Goal: Book appointment/travel/reservation

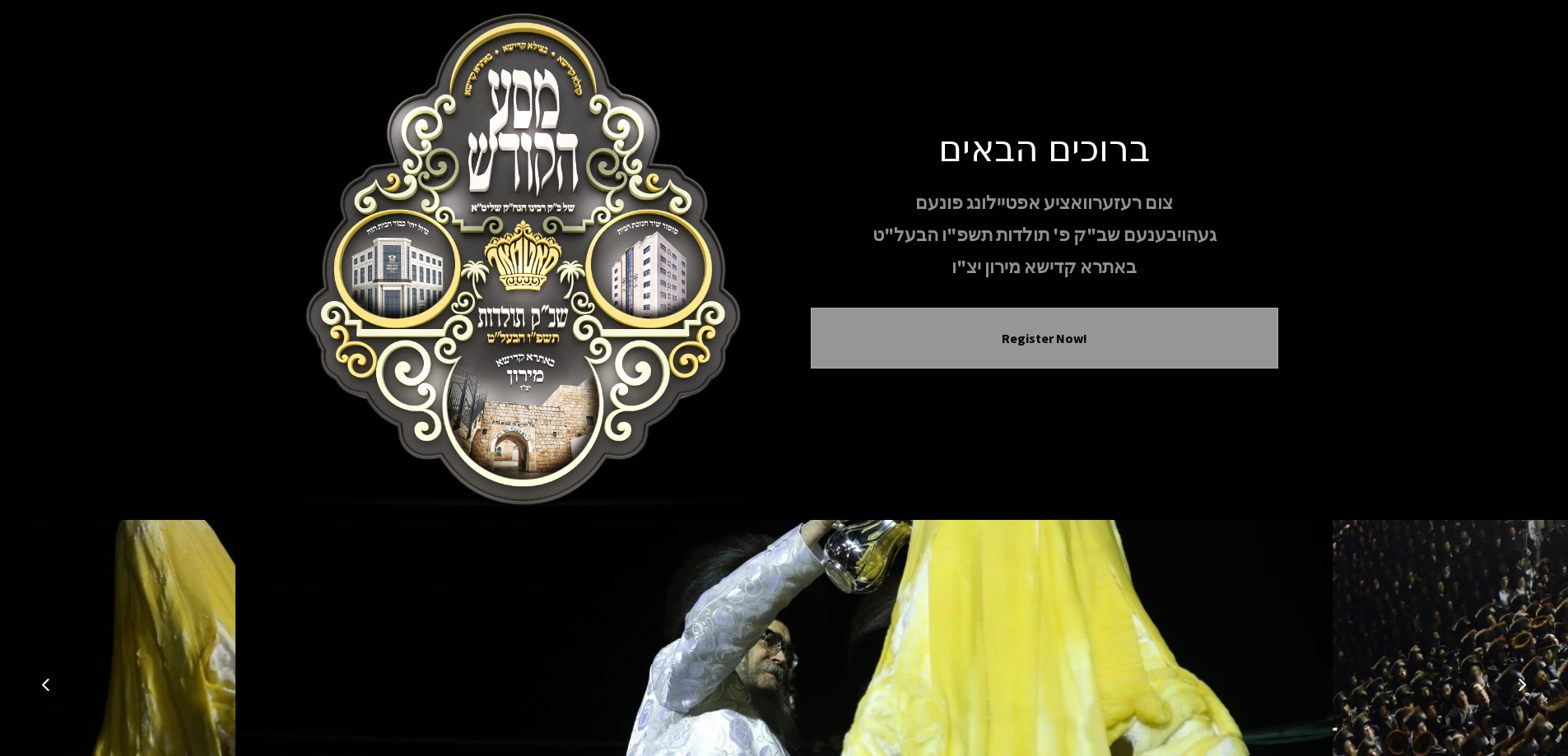
click at [1523, 683] on icon "Next image" at bounding box center [1522, 684] width 13 height 13
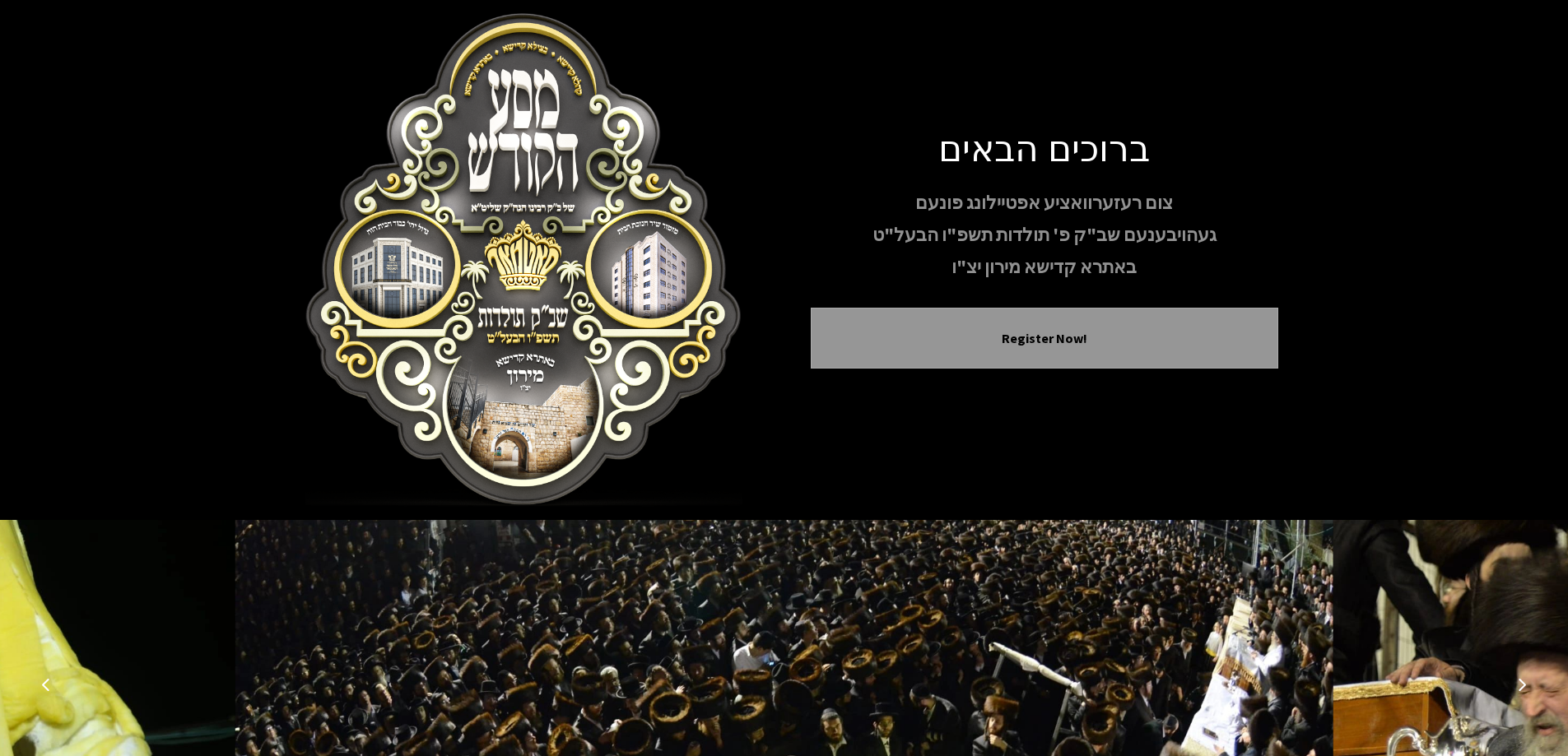
click at [1523, 683] on icon "Next image" at bounding box center [1522, 684] width 13 height 13
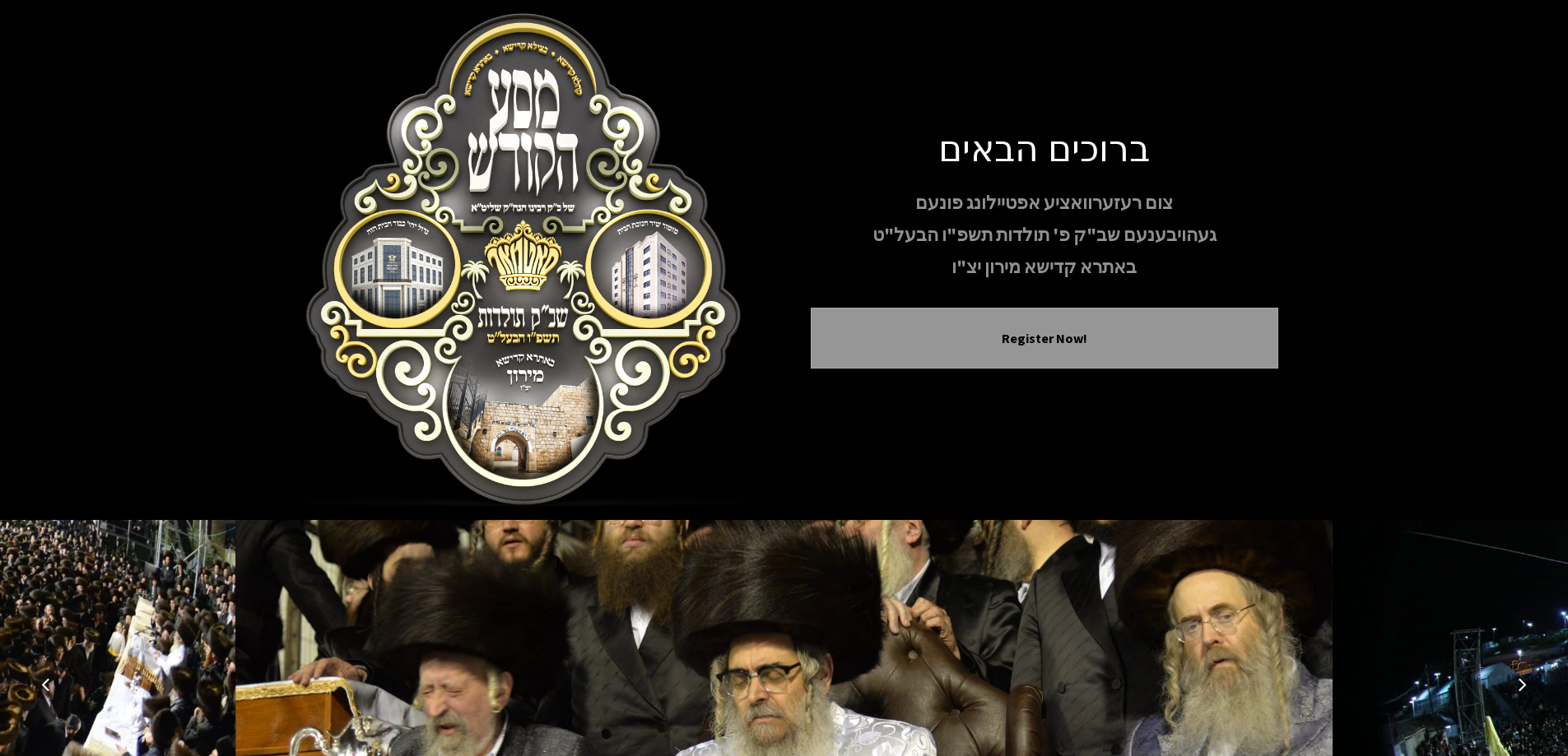
click at [1523, 683] on icon "Next image" at bounding box center [1522, 684] width 13 height 13
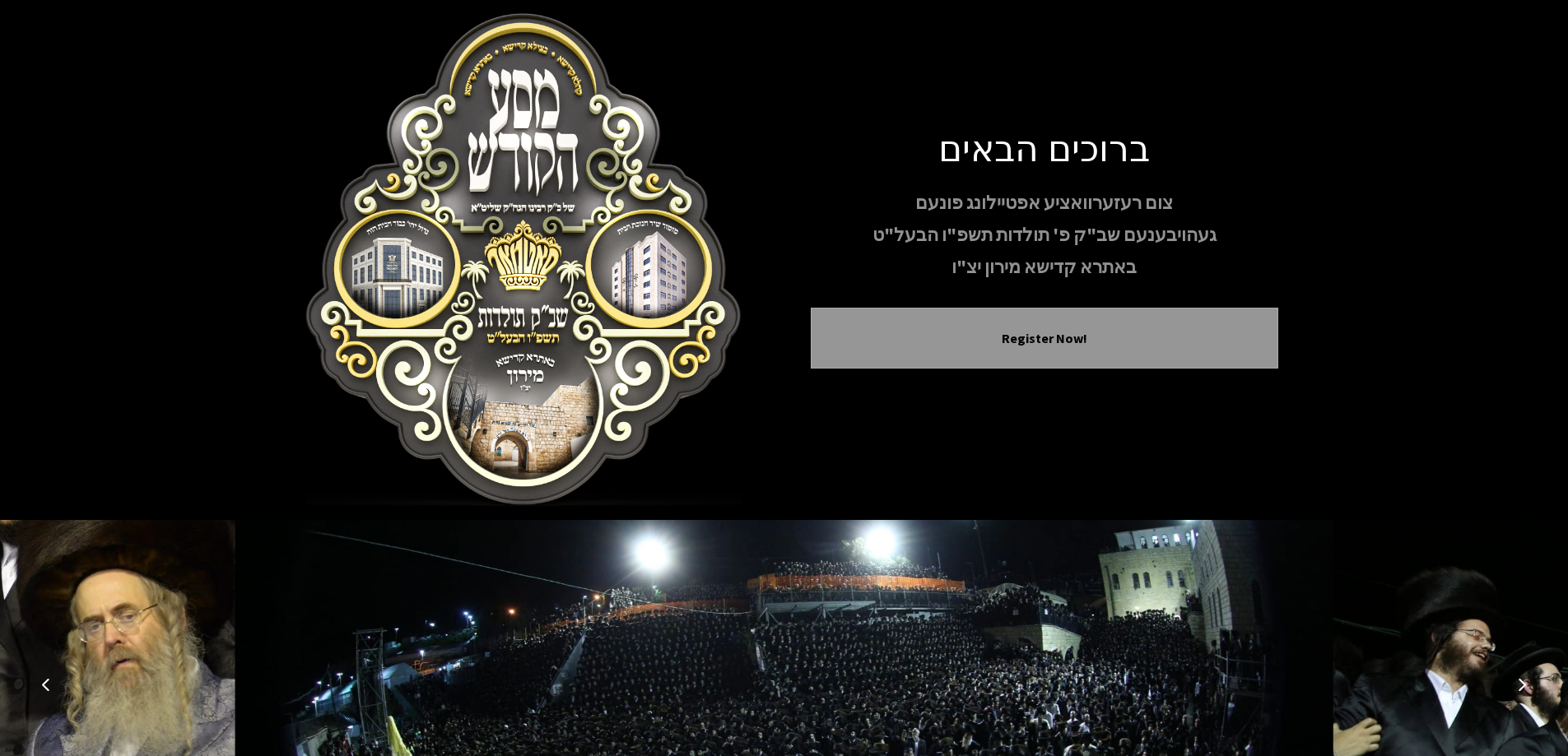
click at [1523, 683] on icon "Next image" at bounding box center [1522, 684] width 13 height 13
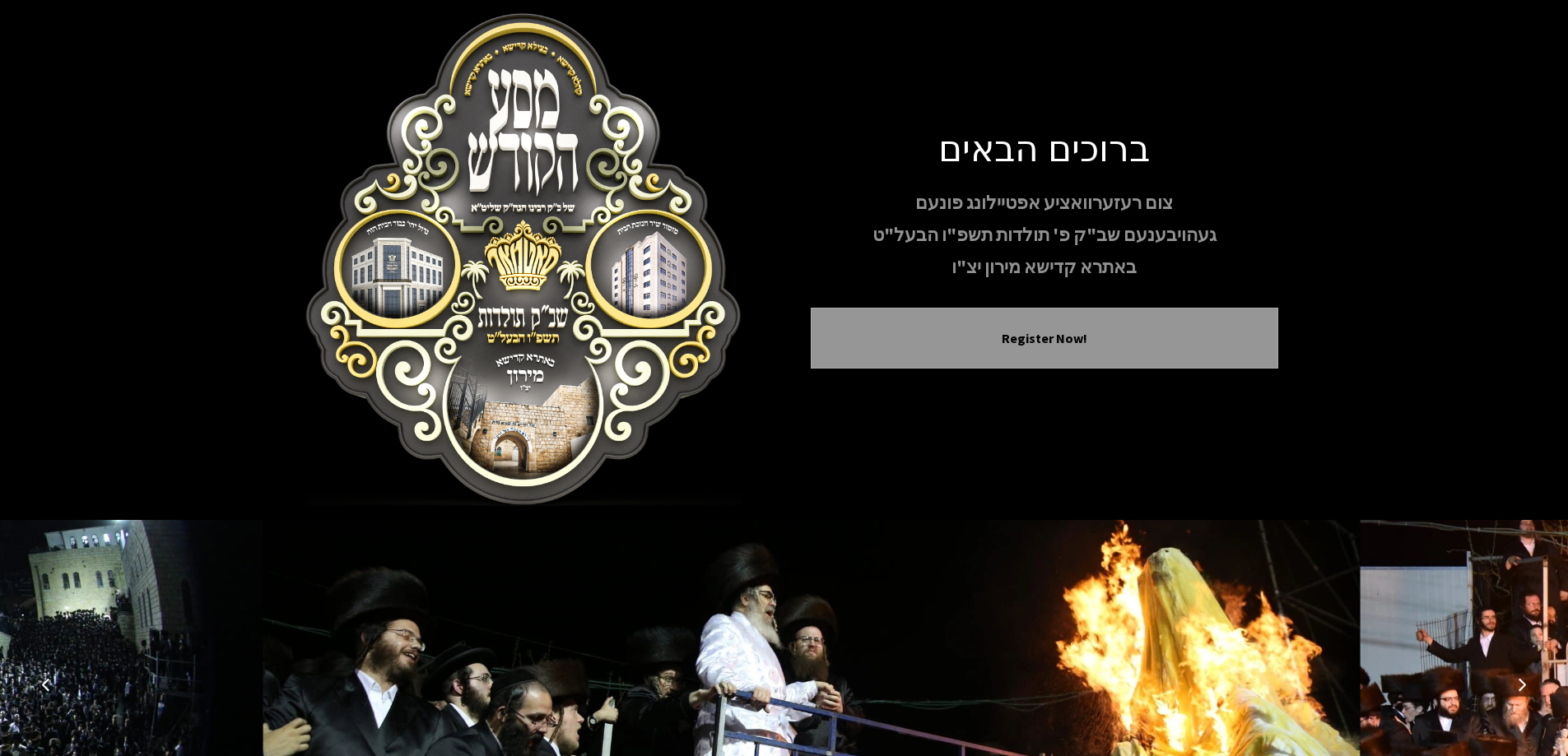
click at [1523, 683] on icon "Next image" at bounding box center [1522, 684] width 13 height 13
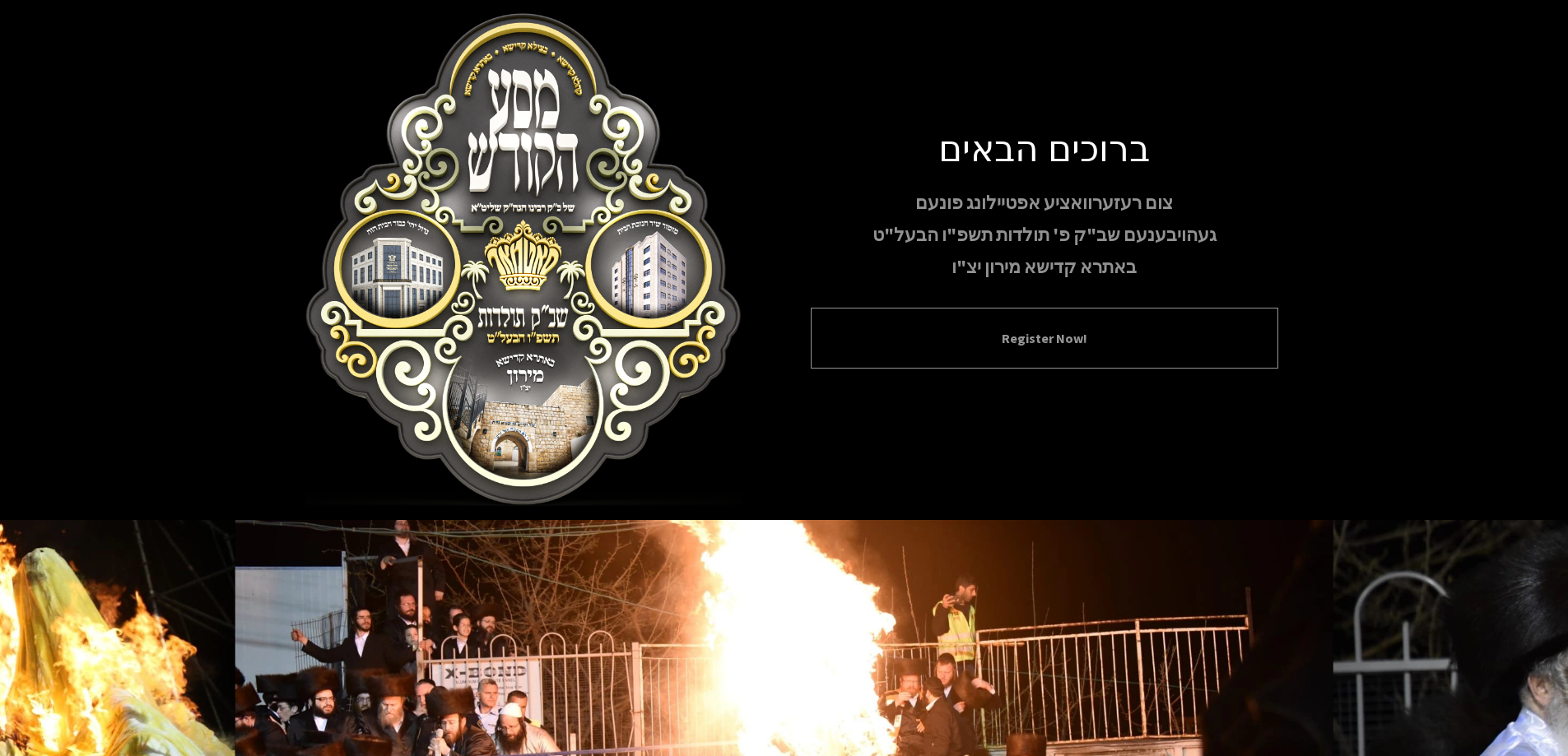
click at [1004, 338] on button "Register Now!" at bounding box center [1045, 338] width 426 height 20
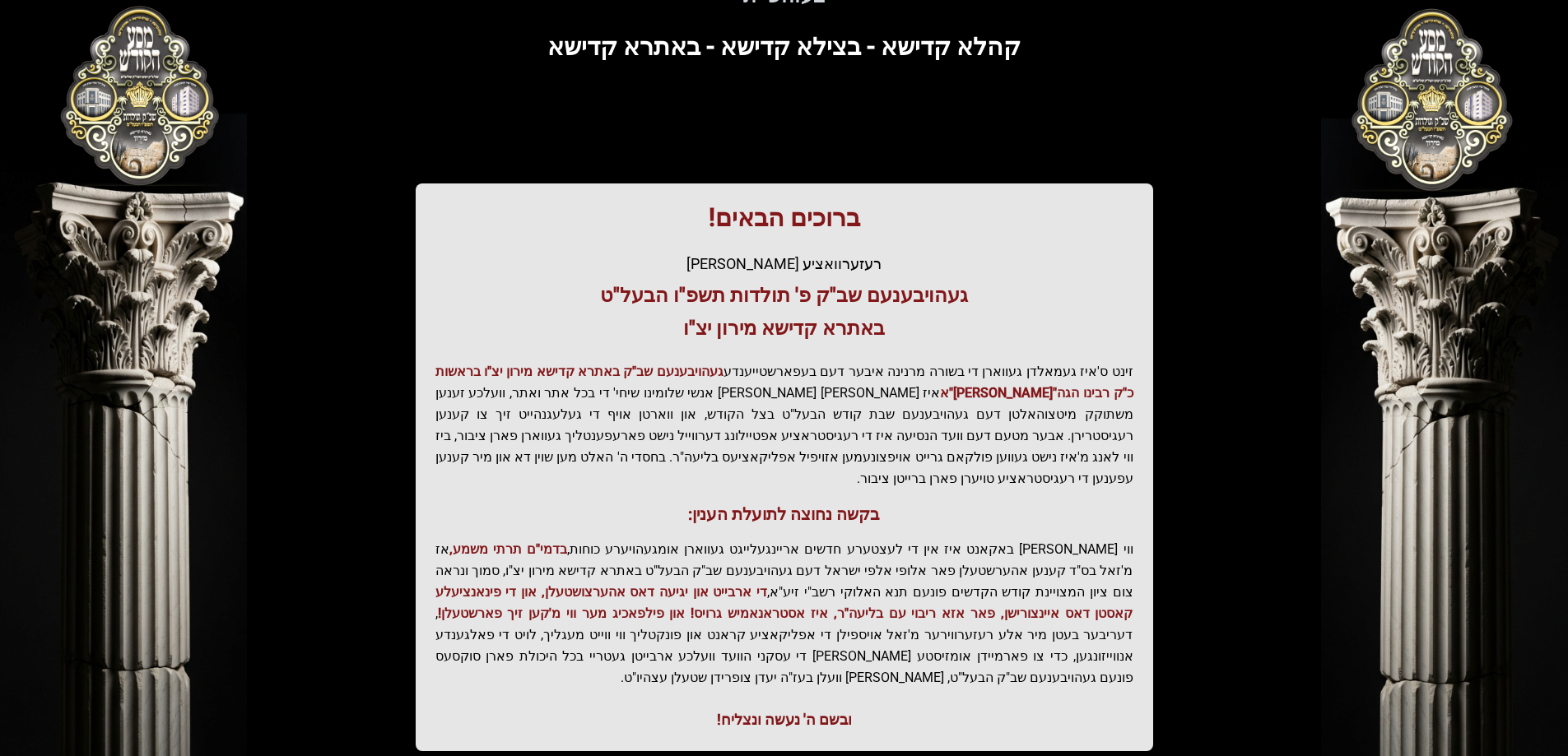
scroll to position [196, 0]
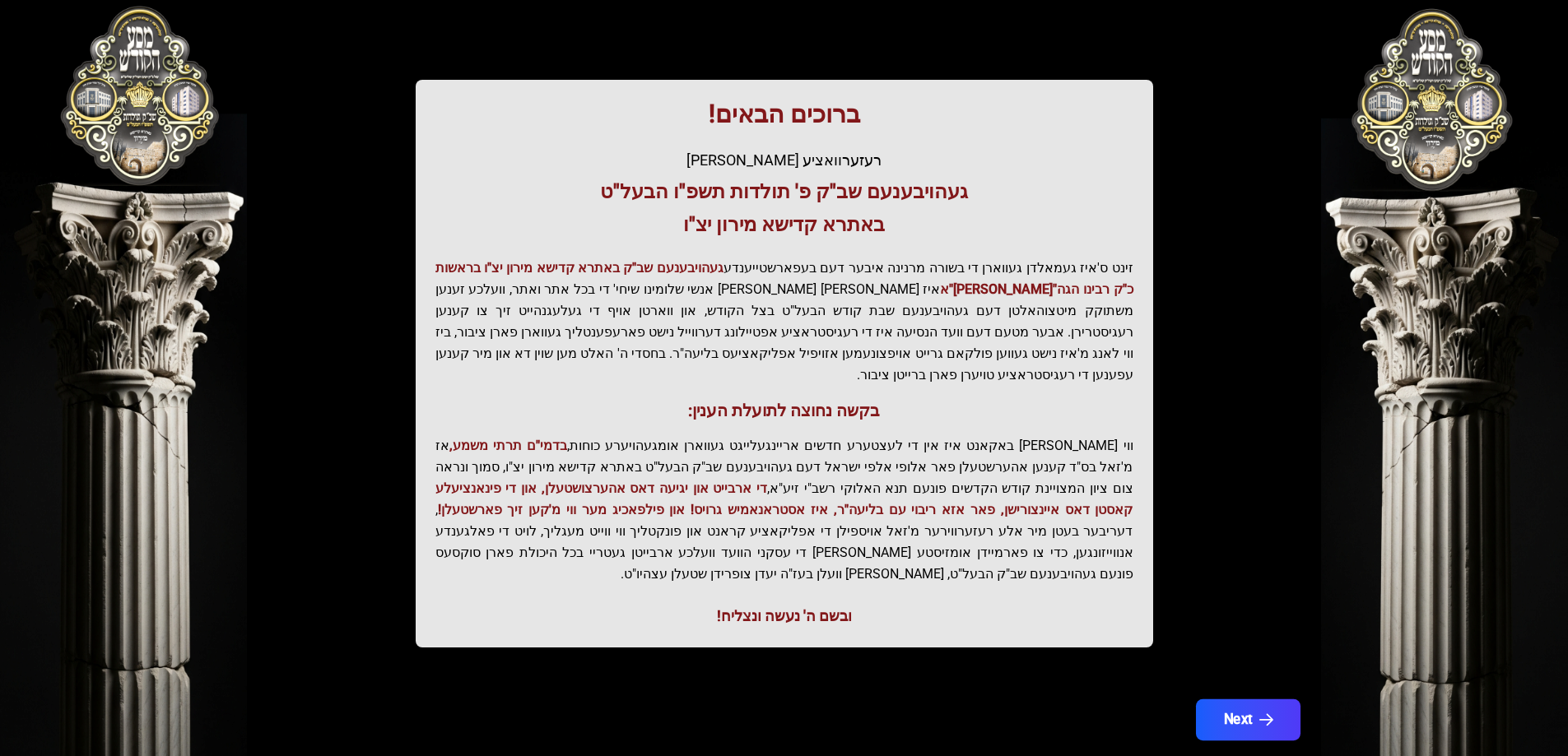
click at [1234, 699] on button "Next" at bounding box center [1247, 720] width 105 height 41
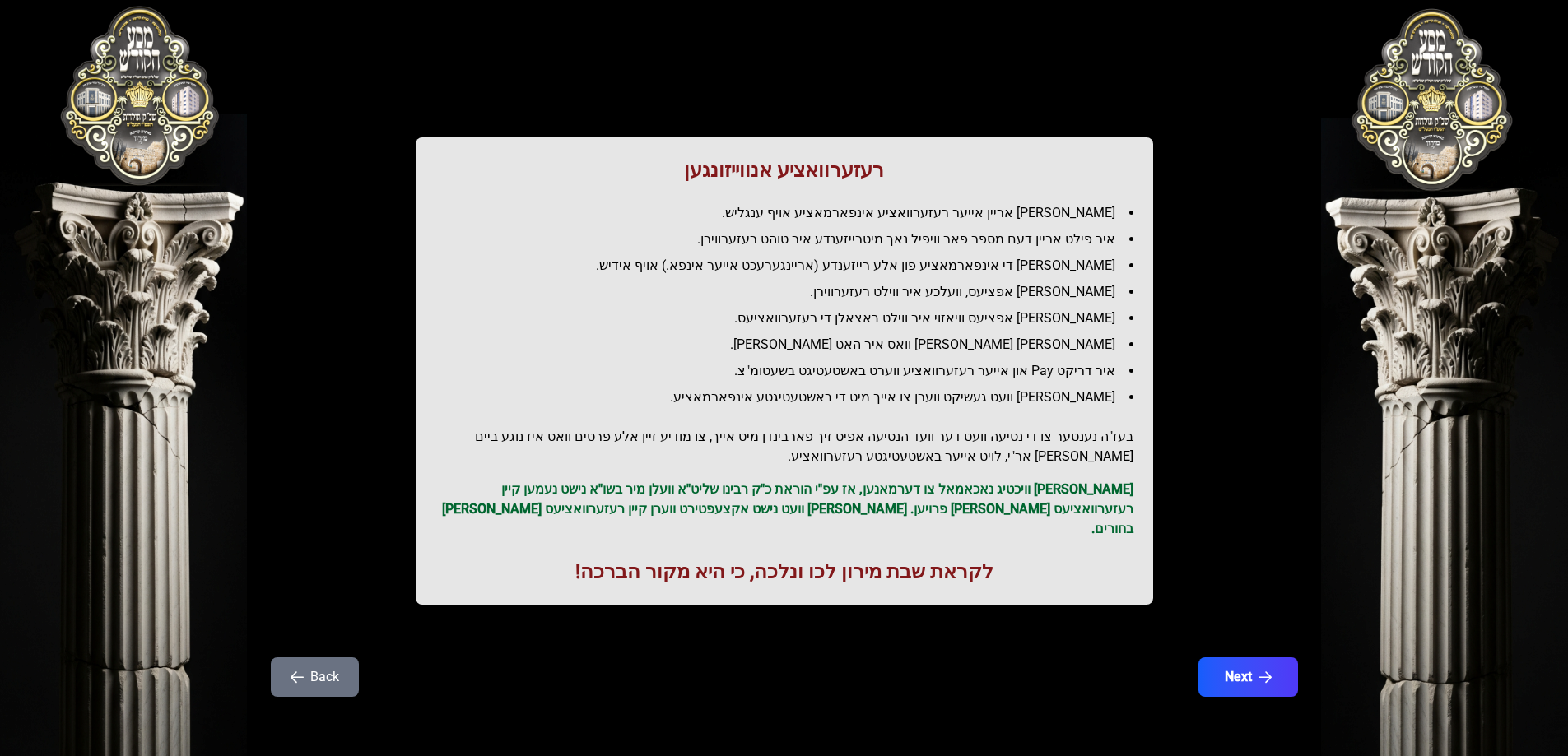
scroll to position [0, 0]
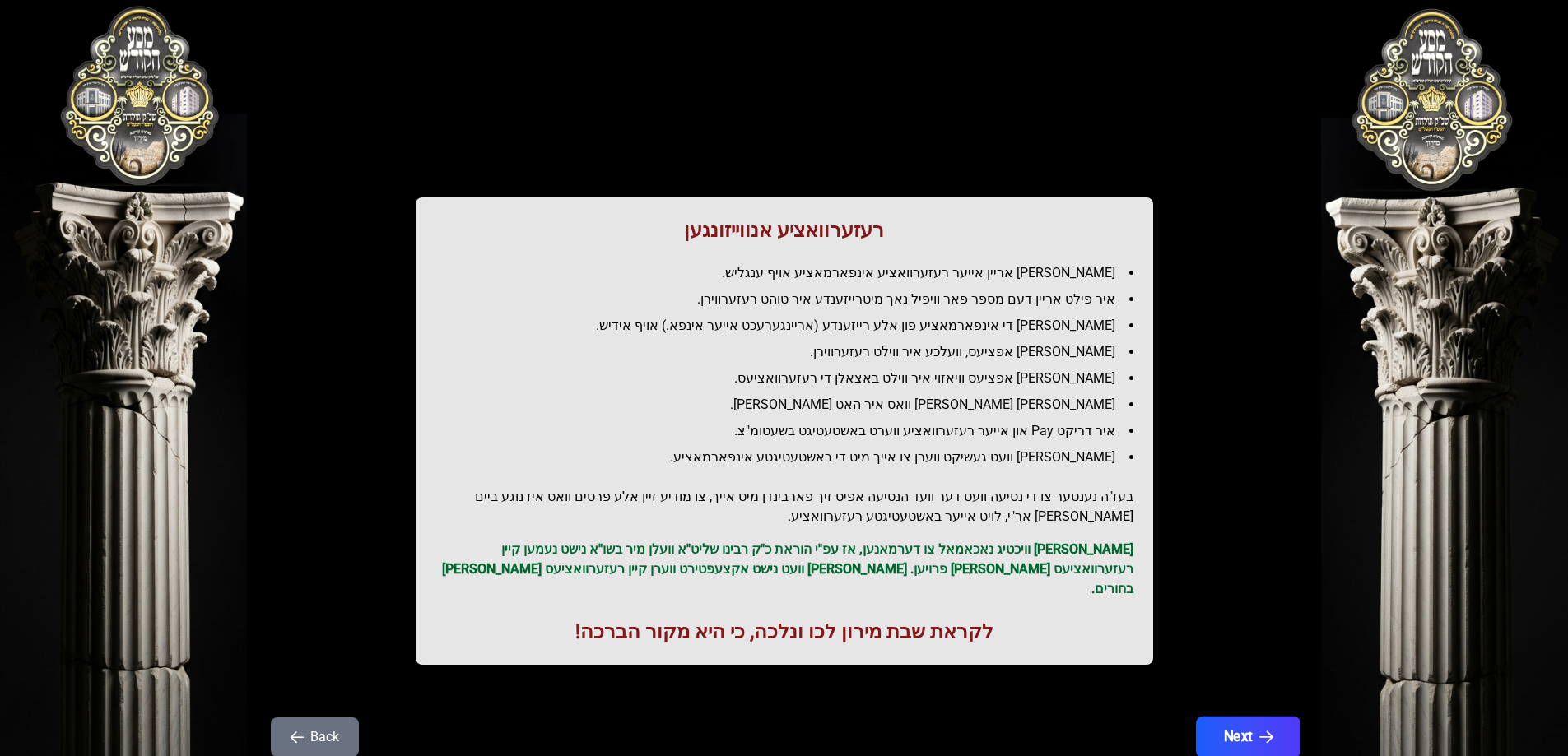
click at [1246, 728] on button "Next" at bounding box center [1247, 737] width 105 height 41
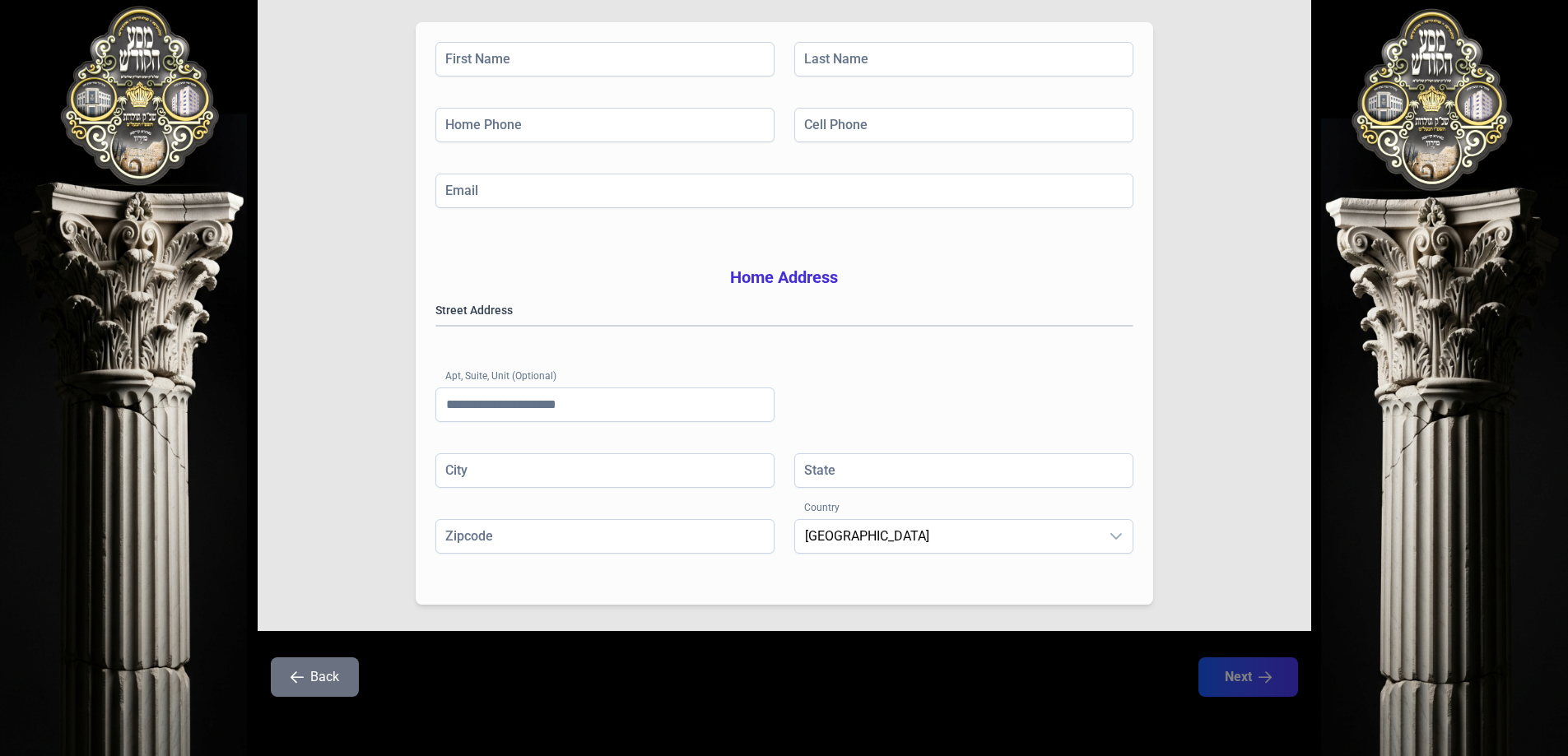
scroll to position [262, 0]
click at [315, 673] on button "Back" at bounding box center [315, 677] width 88 height 40
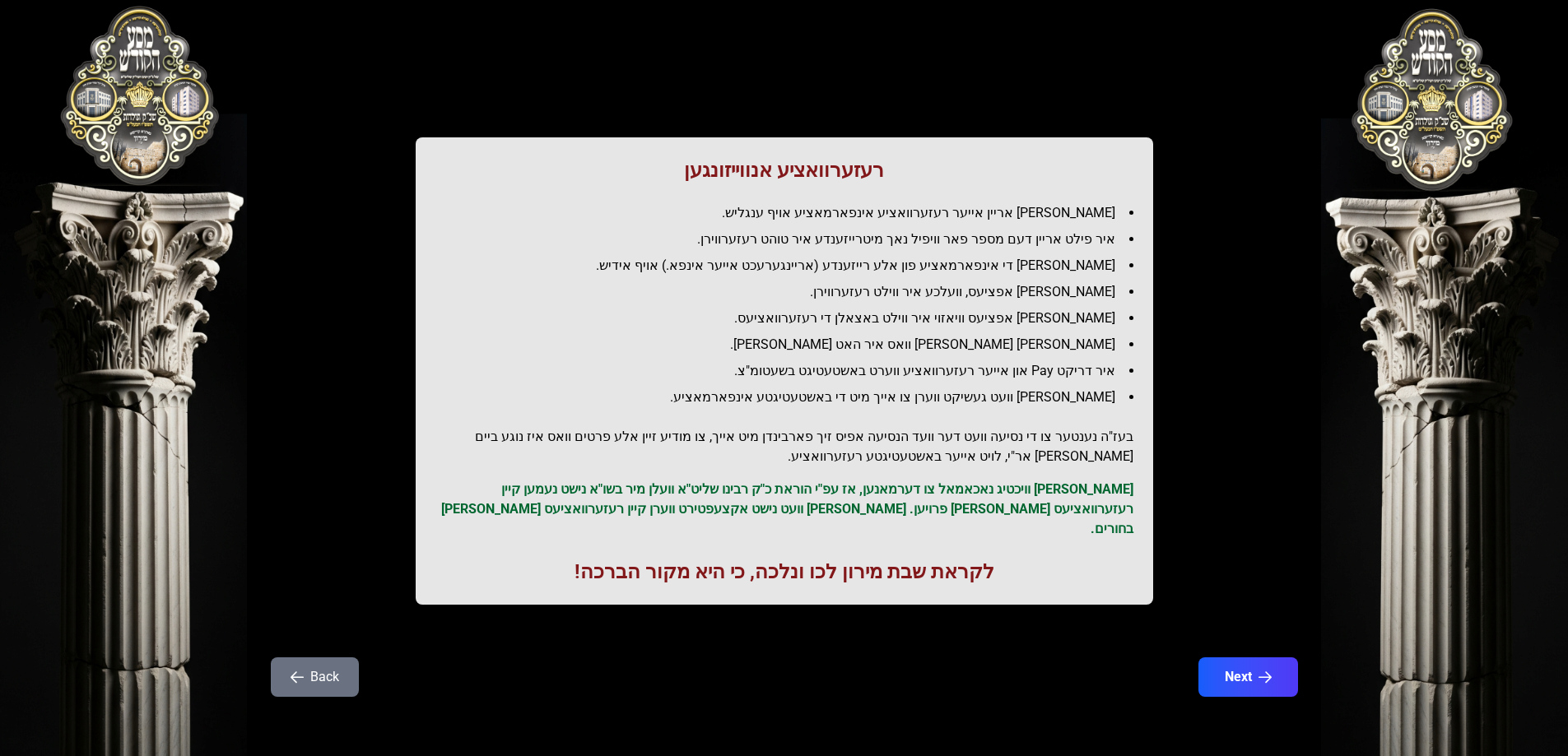
scroll to position [0, 0]
